Goal: Task Accomplishment & Management: Use online tool/utility

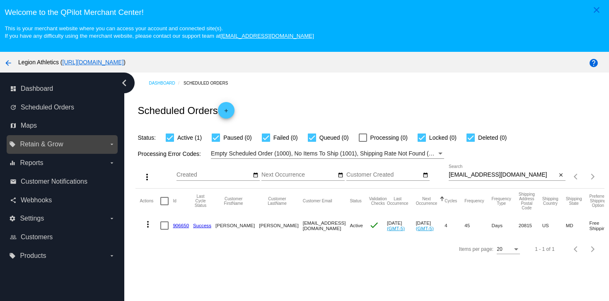
click at [56, 145] on span "Retain & Grow" at bounding box center [41, 143] width 43 height 7
click at [0, 0] on input "local_offer Retain & Grow arrow_drop_down" at bounding box center [0, 0] width 0 height 0
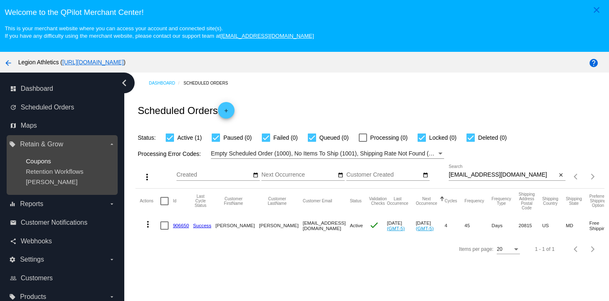
click at [50, 161] on span "Coupons" at bounding box center [38, 160] width 25 height 7
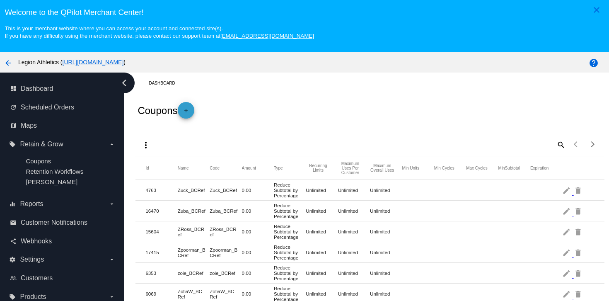
click at [190, 109] on mat-icon "add" at bounding box center [186, 113] width 10 height 10
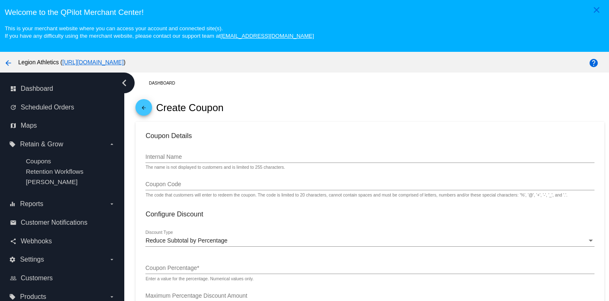
click at [189, 152] on div "Internal Name" at bounding box center [369, 155] width 448 height 16
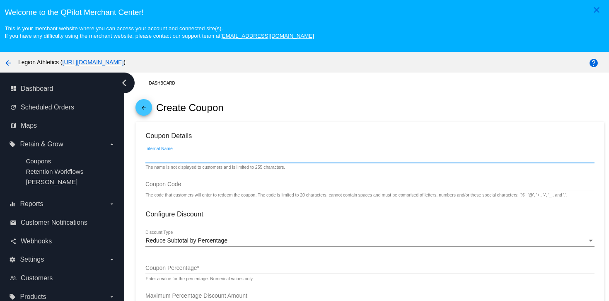
click at [189, 156] on input "Internal Name" at bounding box center [369, 157] width 448 height 7
type input "kellyz11"
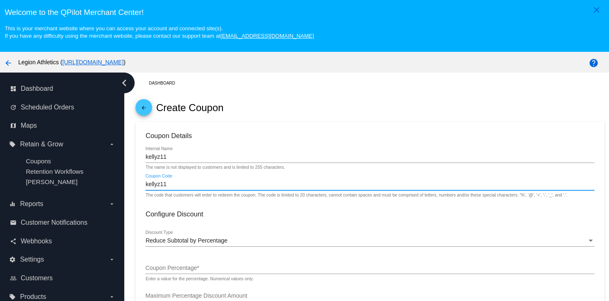
type input "kellyz11"
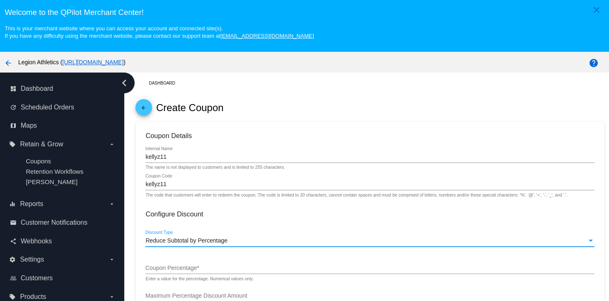
click at [185, 241] on span "Reduce Subtotal by Percentage" at bounding box center [186, 240] width 82 height 7
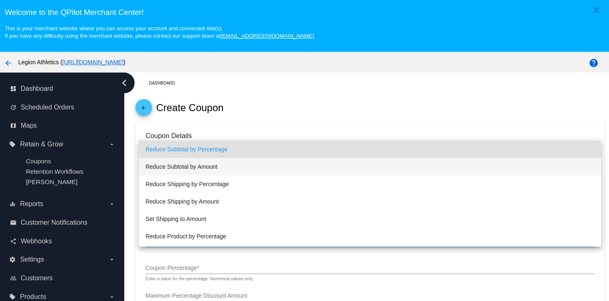
click at [206, 169] on span "Reduce Subtotal by Amount" at bounding box center [369, 166] width 448 height 17
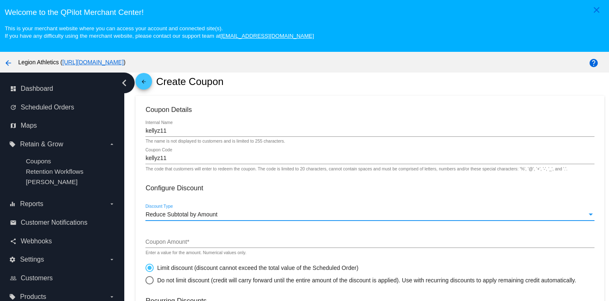
scroll to position [27, 0]
click at [192, 245] on input "Coupon Amount *" at bounding box center [369, 241] width 448 height 7
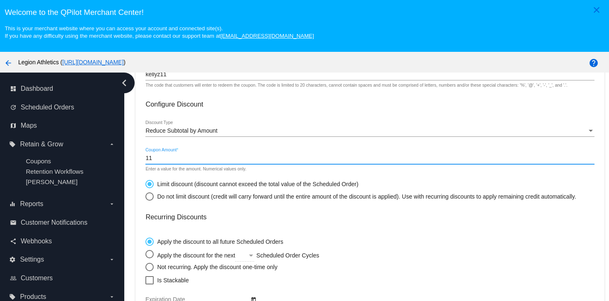
scroll to position [111, 0]
type input "12.00"
click at [238, 228] on mat-card-content "Coupon Details kellyz11 Internal Name The name is not displayed to customers an…" at bounding box center [369, 226] width 448 height 410
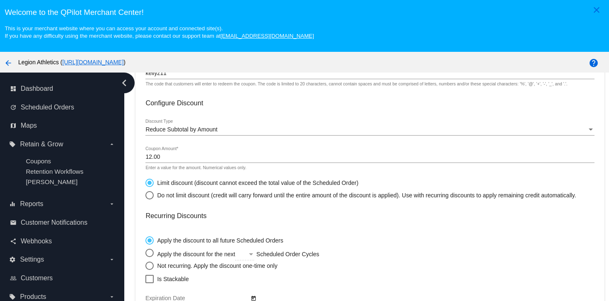
click at [148, 269] on div "Select an option" at bounding box center [149, 265] width 8 height 8
click at [145, 265] on input "Not recurring. Apply the discount one-time only" at bounding box center [145, 265] width 0 height 0
radio input "true"
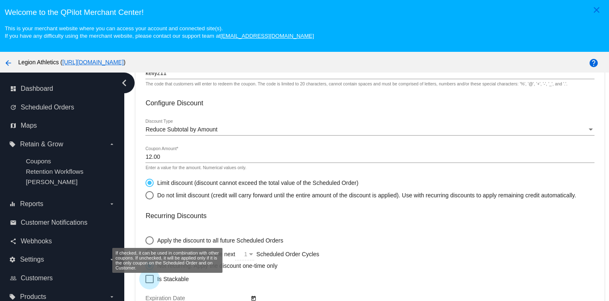
click at [149, 282] on div at bounding box center [149, 279] width 8 height 8
click at [149, 283] on input "Is Stackable" at bounding box center [149, 283] width 0 height 0
checkbox input "true"
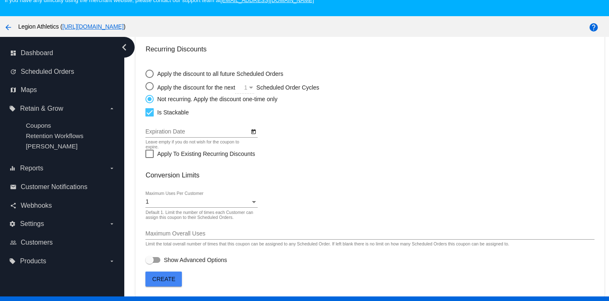
scroll to position [53, 0]
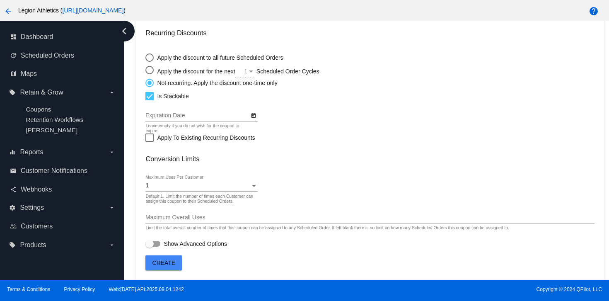
click at [159, 244] on div at bounding box center [152, 244] width 15 height 6
click at [149, 246] on input "Show Advanced Options" at bounding box center [149, 246] width 0 height 0
checkbox input "true"
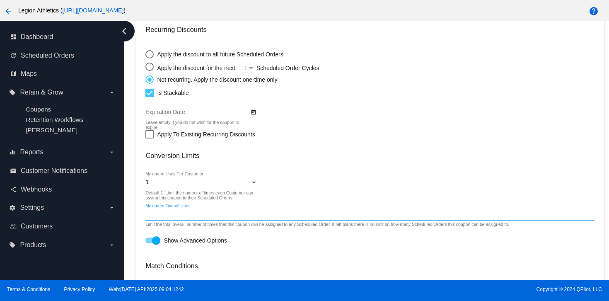
click at [190, 215] on input "Maximum Overall Uses" at bounding box center [369, 214] width 448 height 7
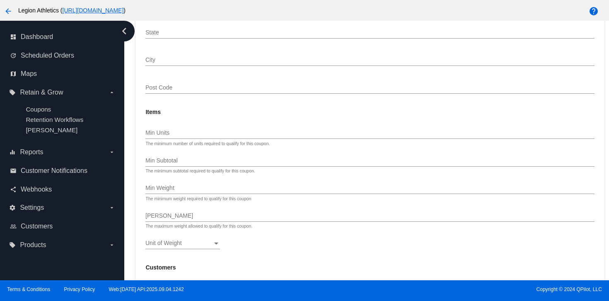
scroll to position [694, 0]
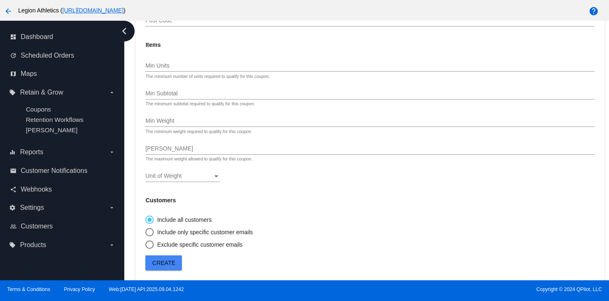
type input "1"
click at [148, 234] on div "Select an option" at bounding box center [149, 232] width 8 height 8
click at [145, 232] on input "Include only specific customer emails" at bounding box center [145, 232] width 0 height 0
radio input "true"
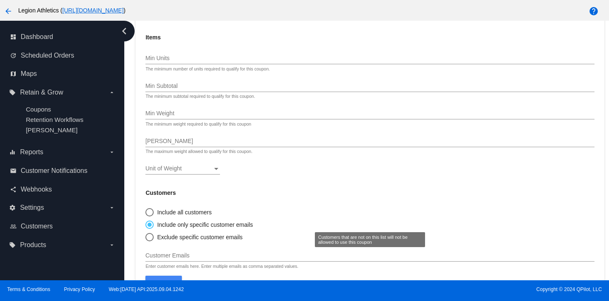
click at [164, 259] on input "Customer Emails" at bounding box center [369, 255] width 448 height 7
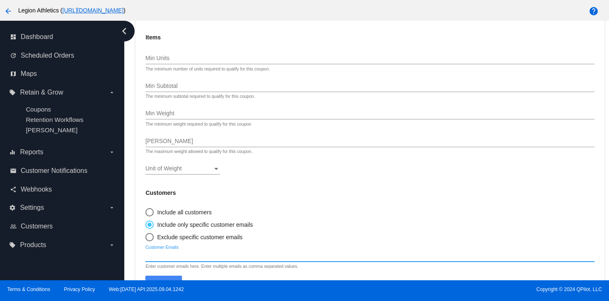
paste input "[EMAIL_ADDRESS][DOMAIN_NAME]"
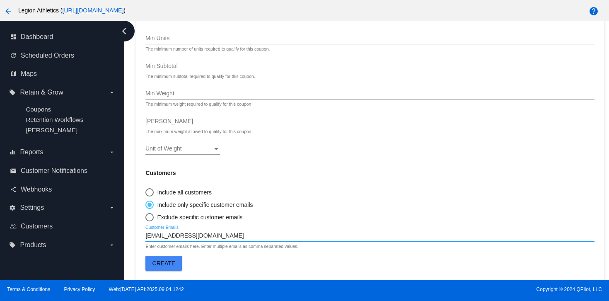
type input "[EMAIL_ADDRESS][DOMAIN_NAME]"
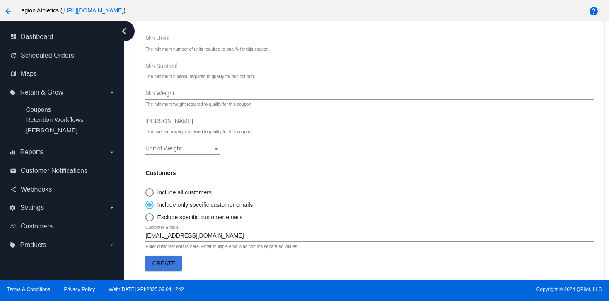
click at [153, 262] on span "Create" at bounding box center [163, 263] width 23 height 7
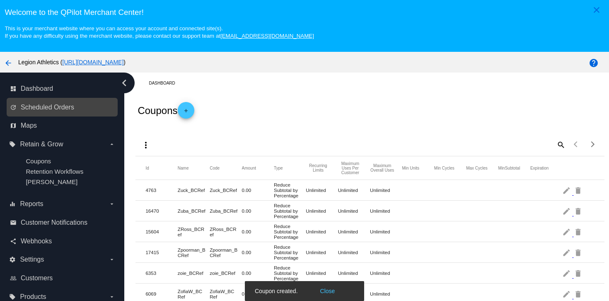
click at [55, 102] on link "update Scheduled Orders" at bounding box center [62, 107] width 105 height 13
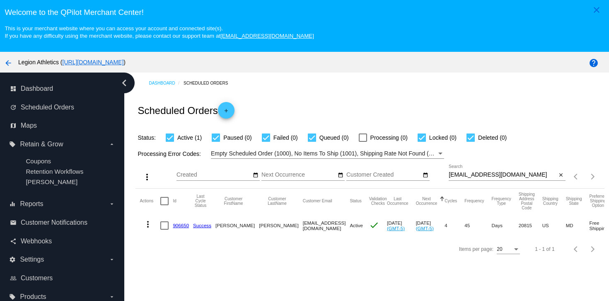
click at [180, 227] on link "906650" at bounding box center [181, 224] width 16 height 5
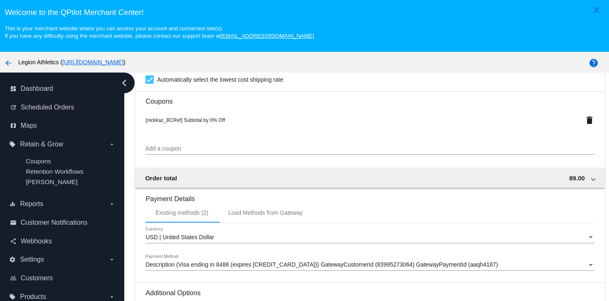
scroll to position [713, 0]
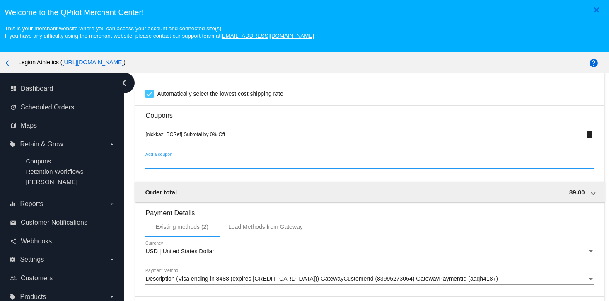
click at [222, 166] on input "Add a coupon" at bounding box center [369, 162] width 448 height 7
paste input "[EMAIL_ADDRESS][DOMAIN_NAME]"
click at [223, 166] on input "[EMAIL_ADDRESS][DOMAIN_NAME]" at bounding box center [369, 162] width 448 height 7
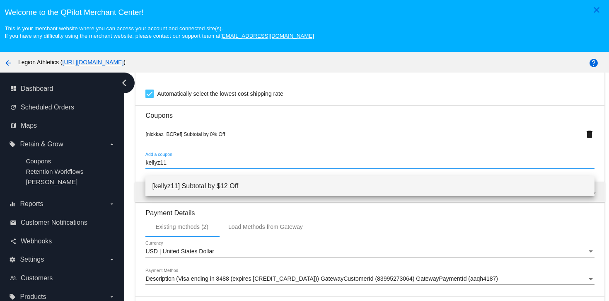
type input "kellyz11"
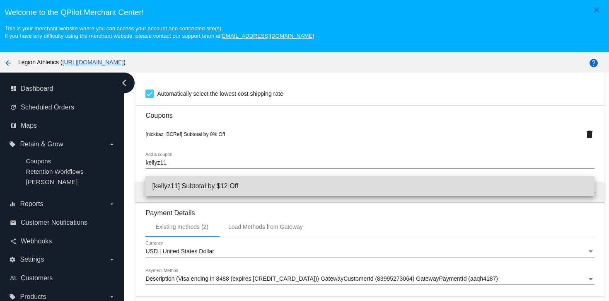
click at [258, 186] on span "[kellyz11] Subtotal by $12 Off" at bounding box center [369, 186] width 435 height 20
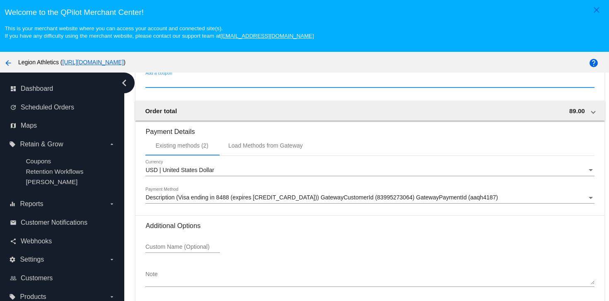
scroll to position [53, 0]
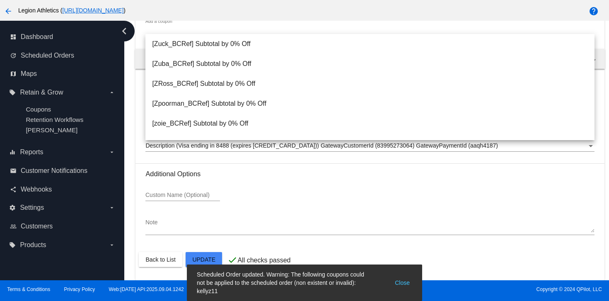
click at [357, 189] on div "Custom Name (Optional)" at bounding box center [369, 197] width 448 height 24
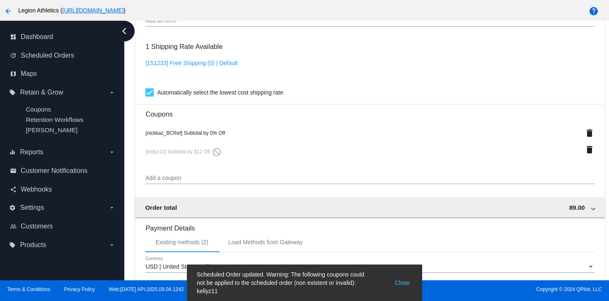
scroll to position [660, 0]
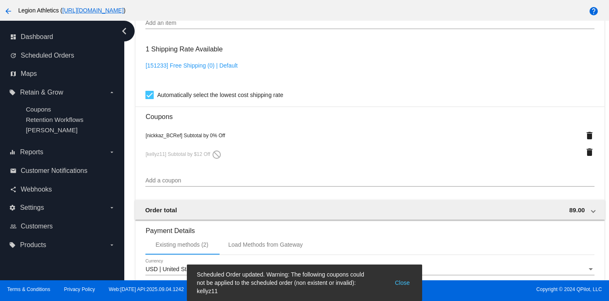
click at [308, 186] on div "Add a coupon" at bounding box center [369, 178] width 448 height 16
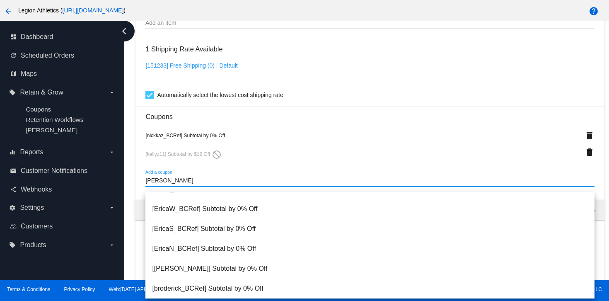
scroll to position [311, 0]
type input "[PERSON_NAME]"
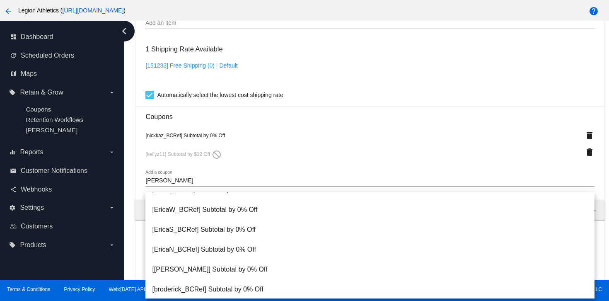
click at [316, 157] on div "[kellyz11] Subtotal by $12 Off do_not_disturb" at bounding box center [350, 151] width 411 height 11
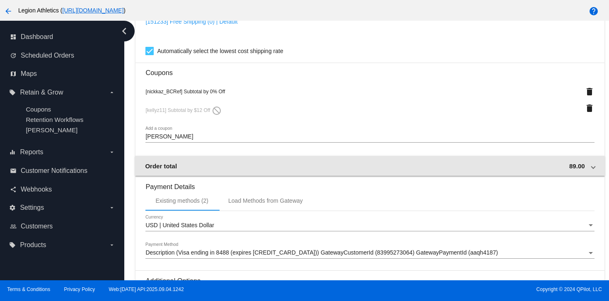
scroll to position [819, 0]
